Goal: Information Seeking & Learning: Check status

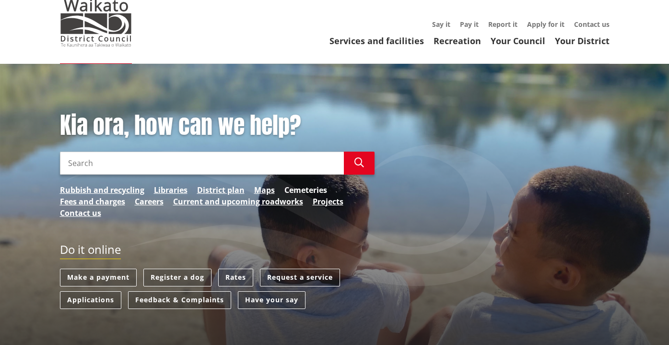
scroll to position [56, 0]
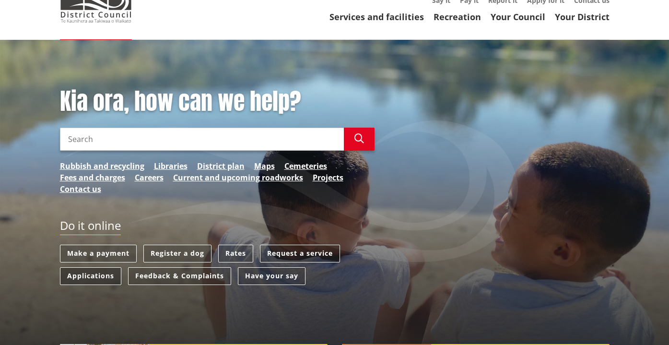
click at [90, 278] on link "Applications" at bounding box center [90, 276] width 61 height 18
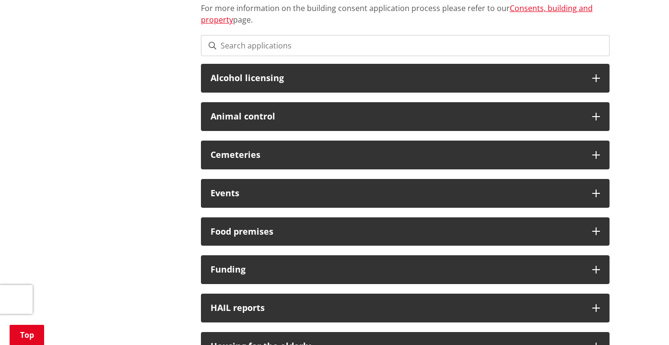
scroll to position [183, 0]
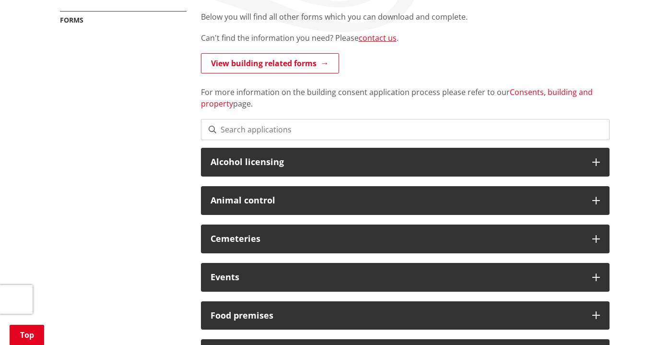
click at [213, 105] on link "Consents, building and property" at bounding box center [397, 98] width 392 height 22
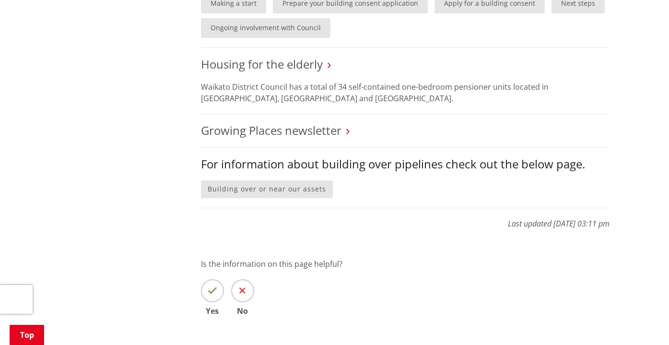
scroll to position [680, 0]
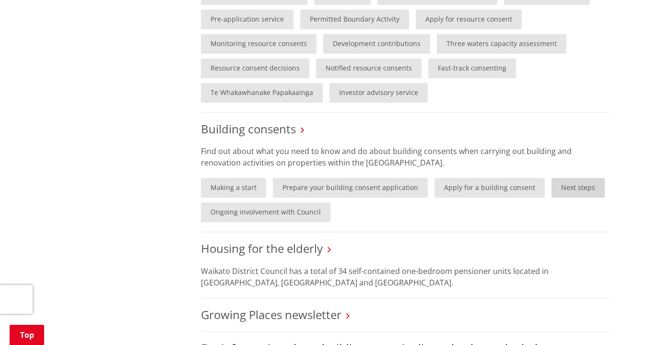
click at [566, 186] on link "Next steps" at bounding box center [578, 188] width 53 height 20
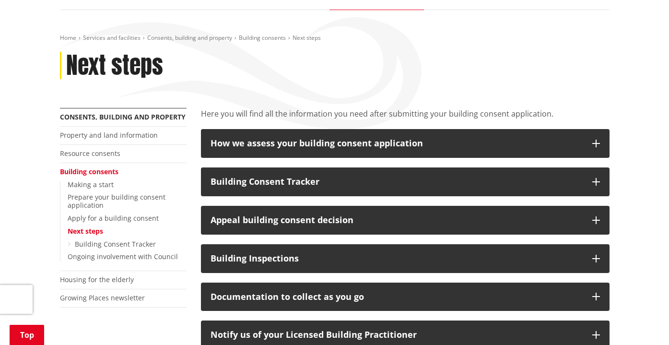
scroll to position [174, 0]
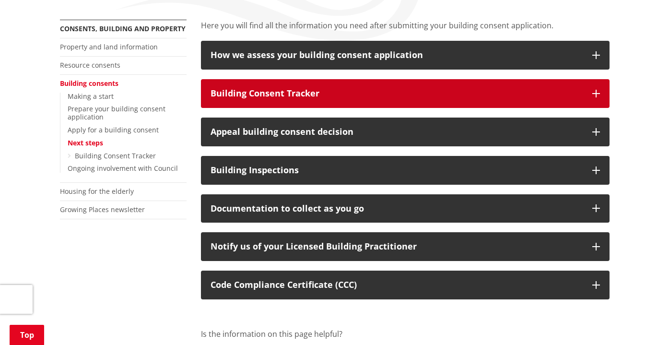
click at [238, 93] on div "Building Consent Tracker" at bounding box center [397, 94] width 372 height 10
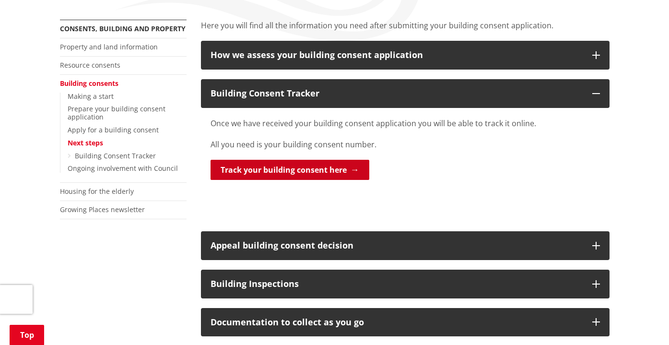
click at [228, 165] on link "Track your building consent here" at bounding box center [290, 170] width 159 height 20
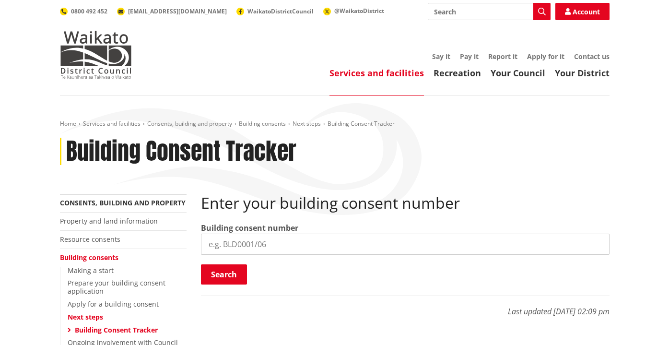
paste input "BLD0104/26"
type input "BLD0104/26"
click at [229, 273] on button "Search" at bounding box center [224, 274] width 46 height 20
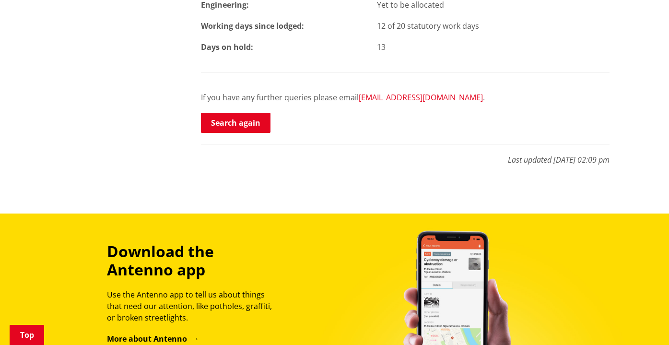
scroll to position [205, 0]
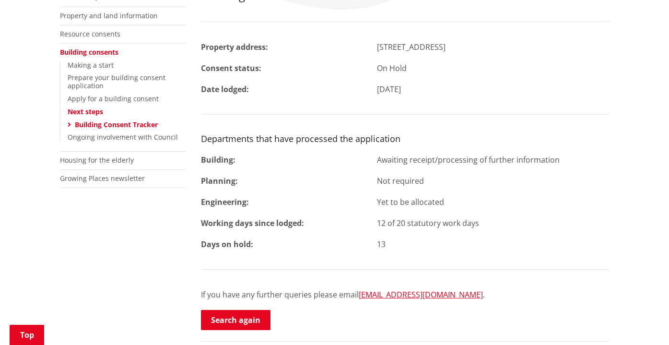
click at [121, 272] on div "More from this section Consents, building and property Property and land inform…" at bounding box center [335, 179] width 564 height 383
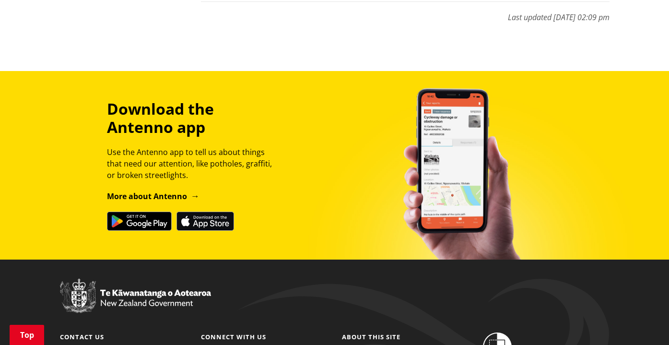
scroll to position [690, 0]
